Goal: Information Seeking & Learning: Learn about a topic

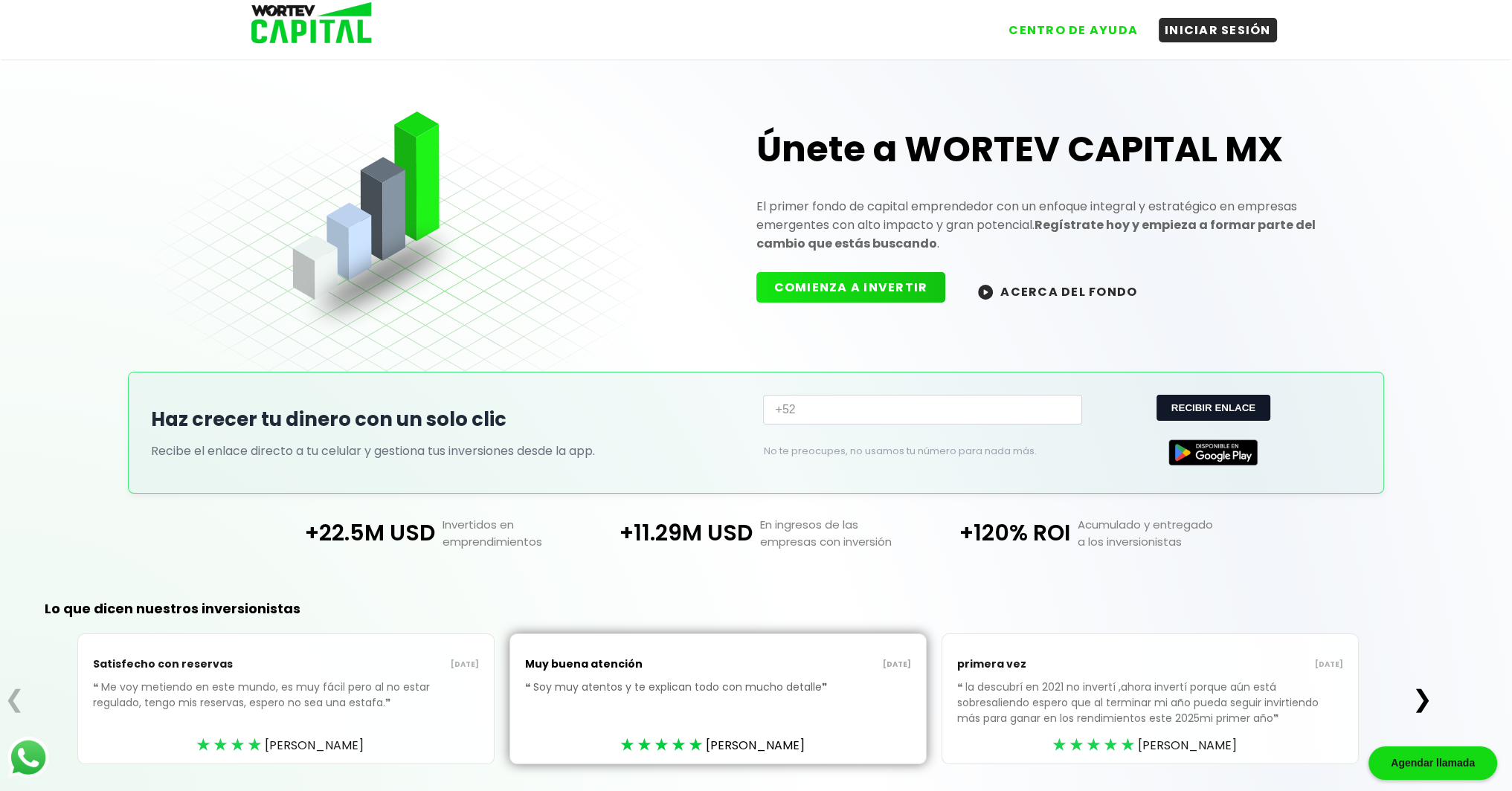
click at [836, 292] on button "COMIENZA A INVERTIR" at bounding box center [850, 287] width 190 height 30
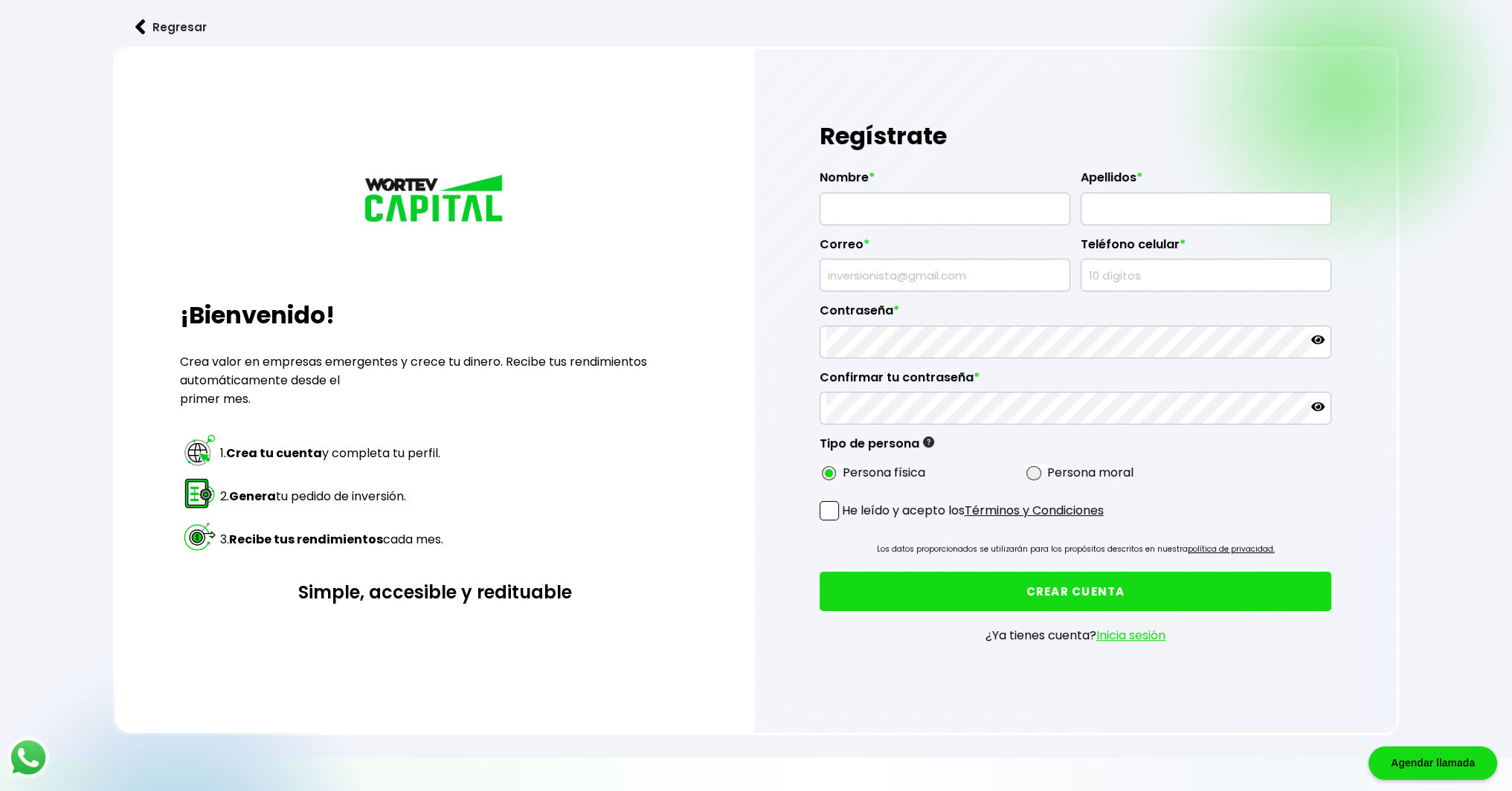
click at [169, 27] on button "Regresar" at bounding box center [171, 27] width 116 height 39
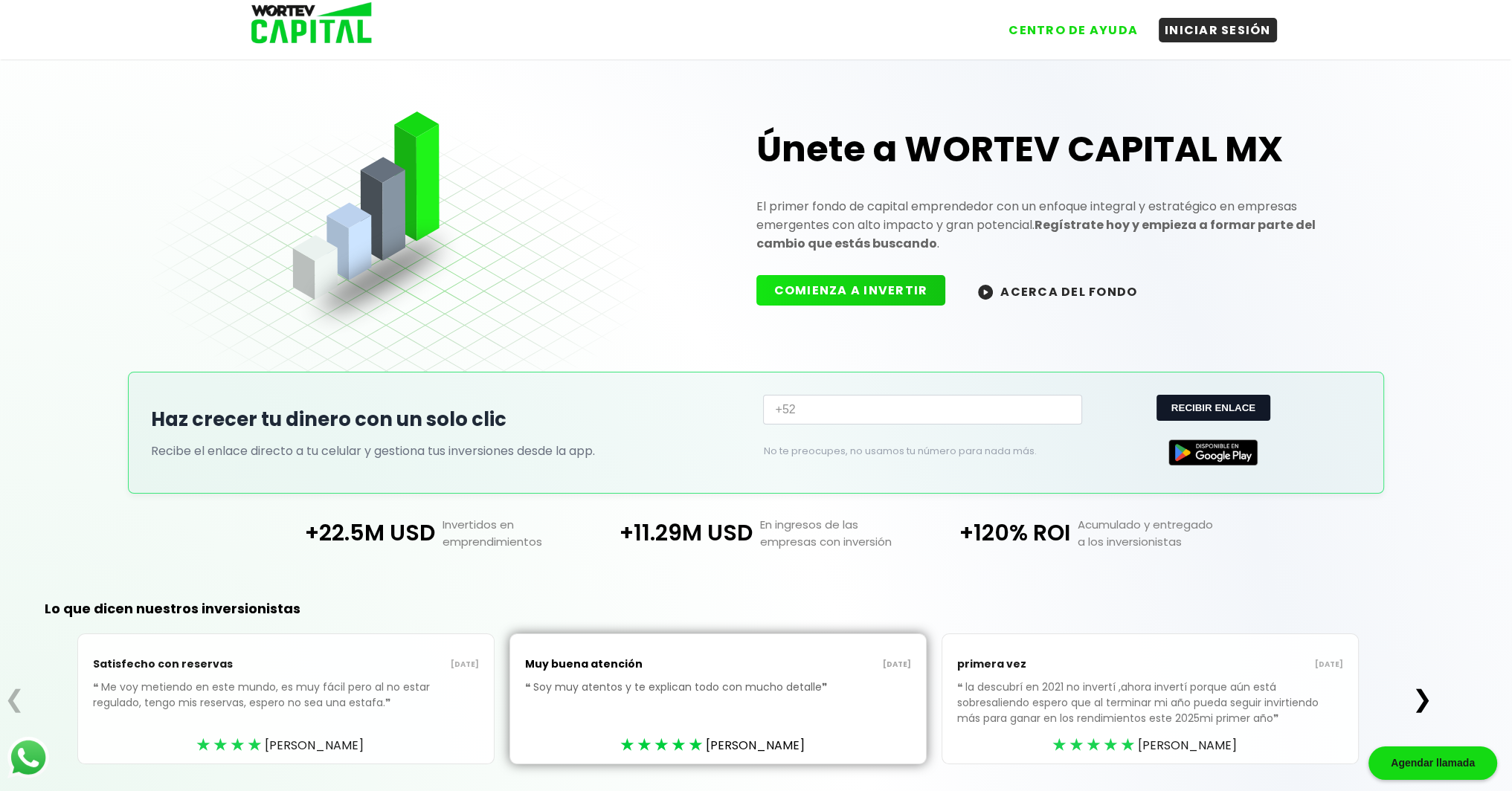
click at [1096, 299] on button "ACERCA DEL FONDO" at bounding box center [1057, 290] width 194 height 32
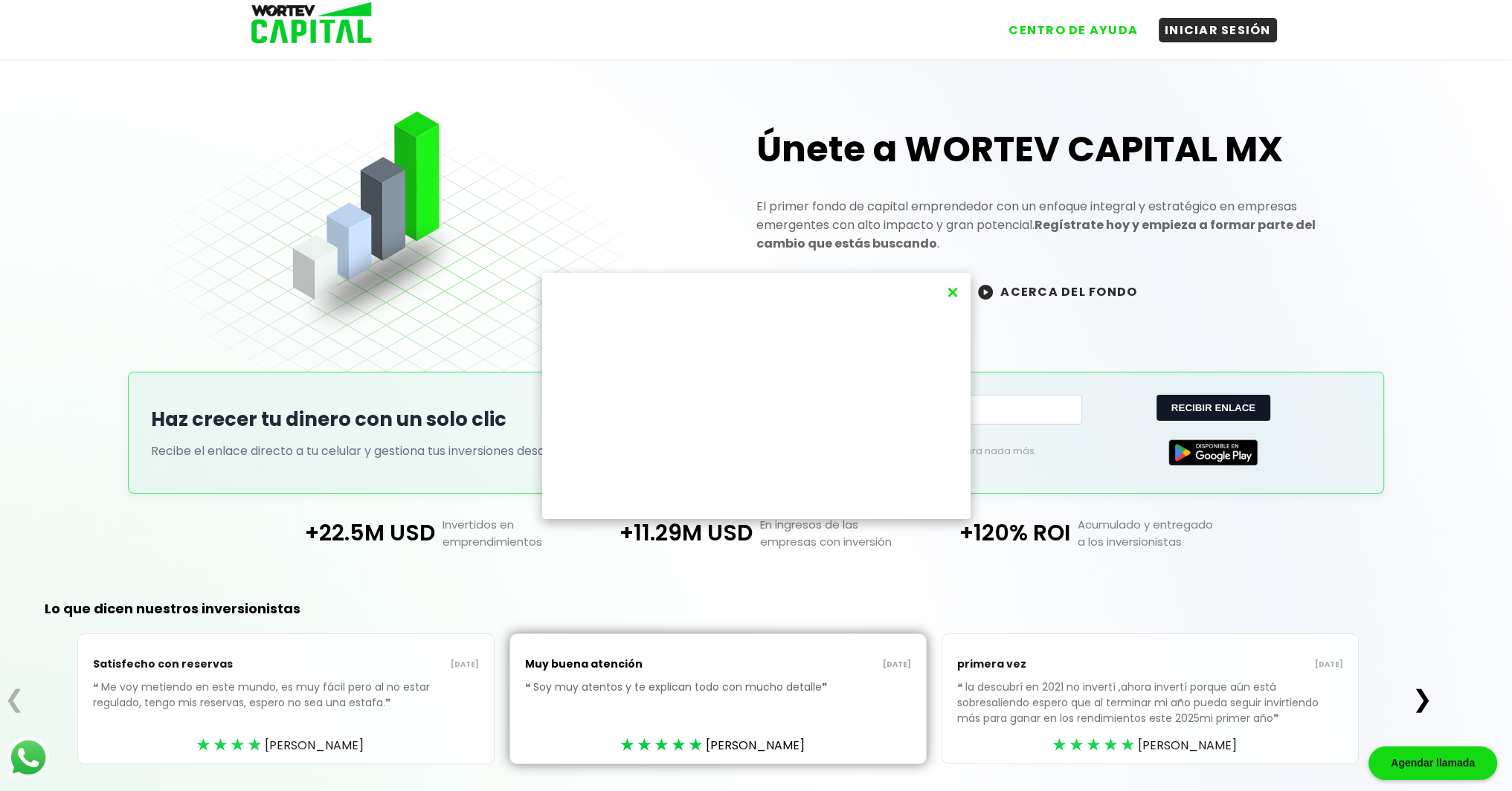
click at [951, 290] on button "×" at bounding box center [952, 292] width 20 height 24
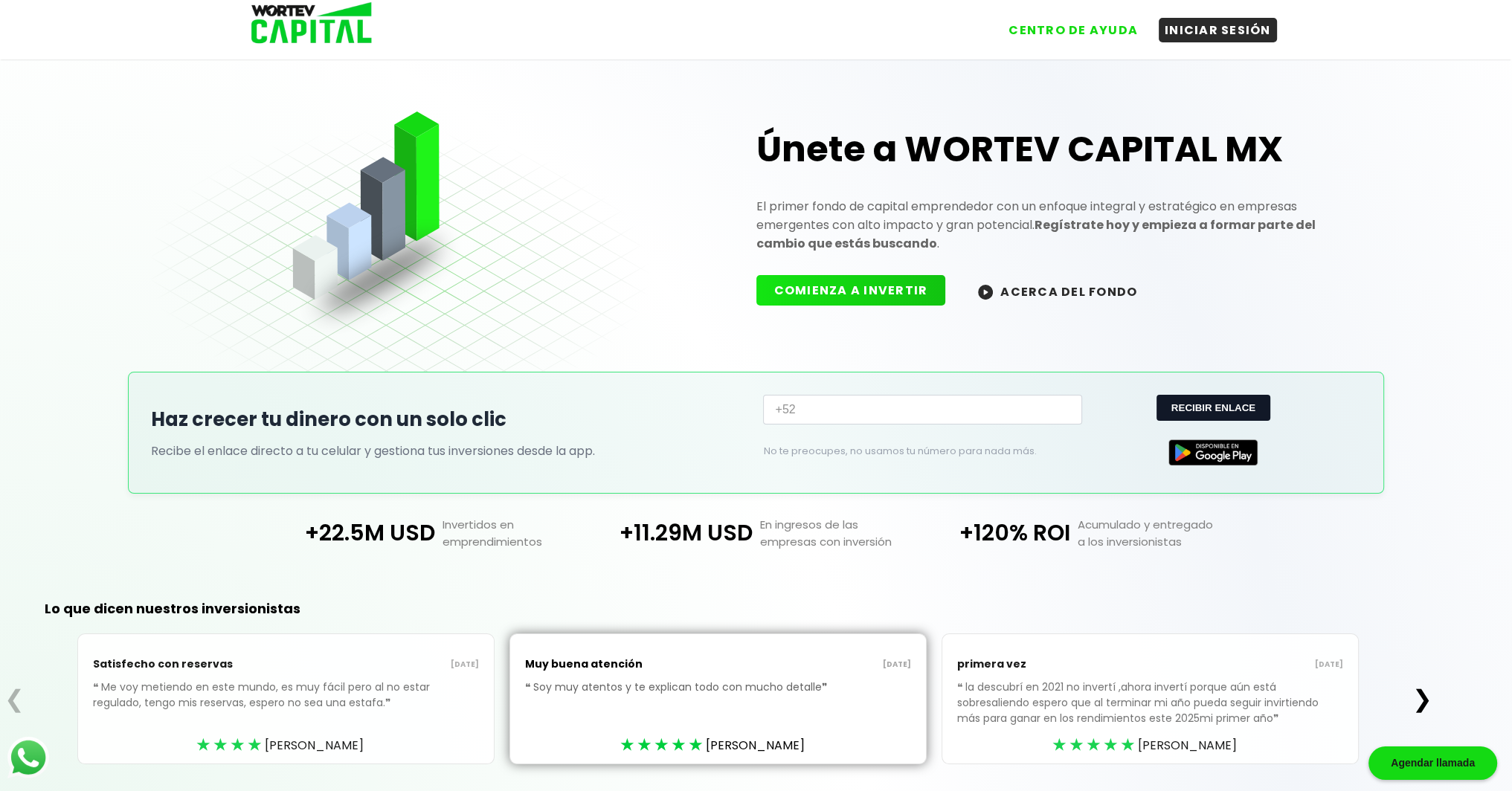
click at [1062, 292] on button "ACERCA DEL FONDO" at bounding box center [1057, 290] width 194 height 32
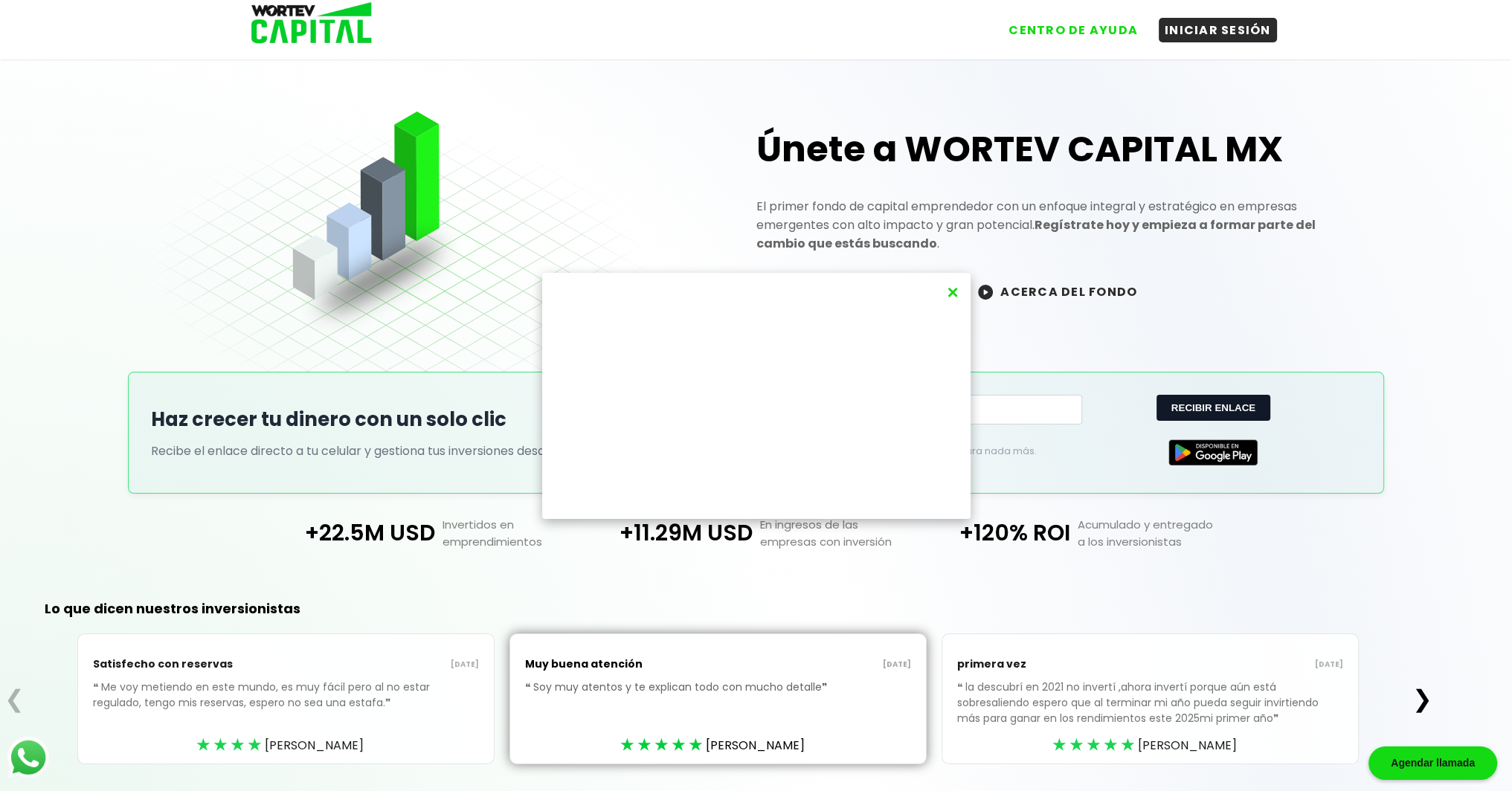
click at [334, 39] on img at bounding box center [307, 24] width 142 height 48
